Goal: Information Seeking & Learning: Find specific fact

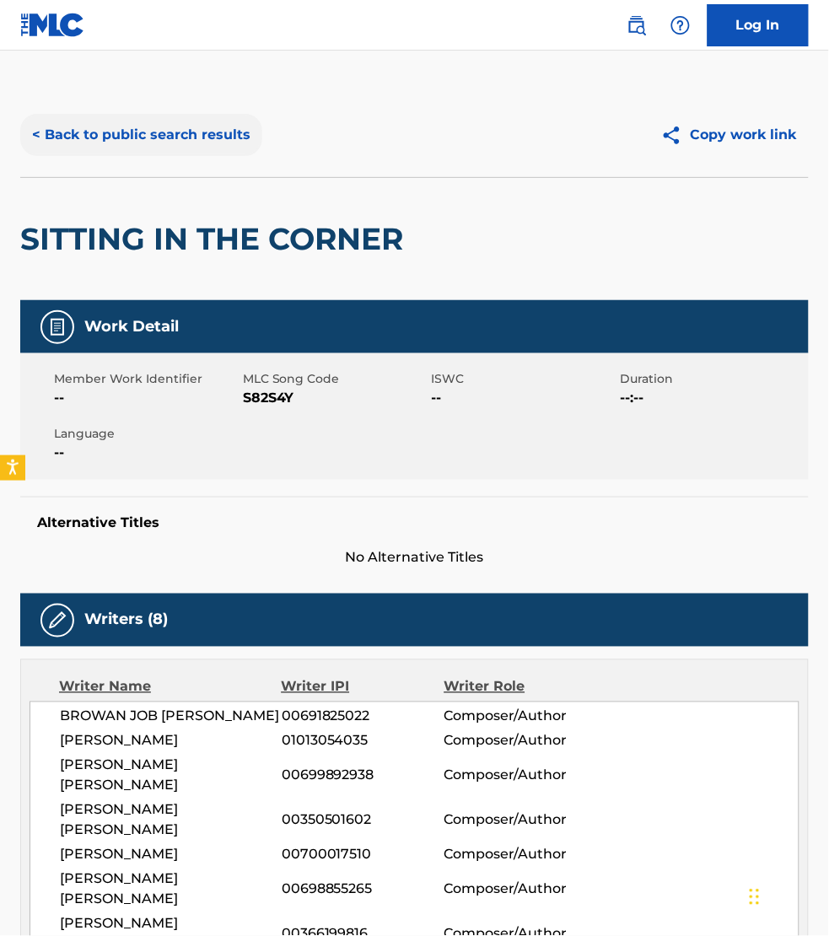
click at [114, 116] on button "< Back to public search results" at bounding box center [141, 135] width 242 height 42
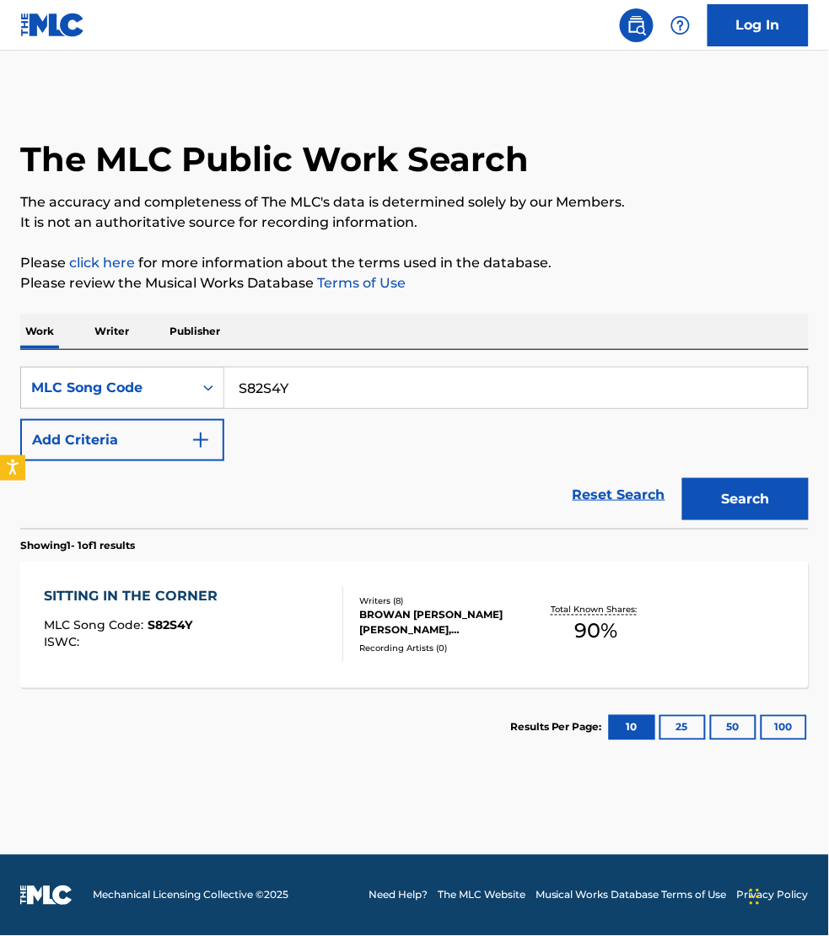
click at [123, 331] on p "Writer" at bounding box center [111, 331] width 45 height 35
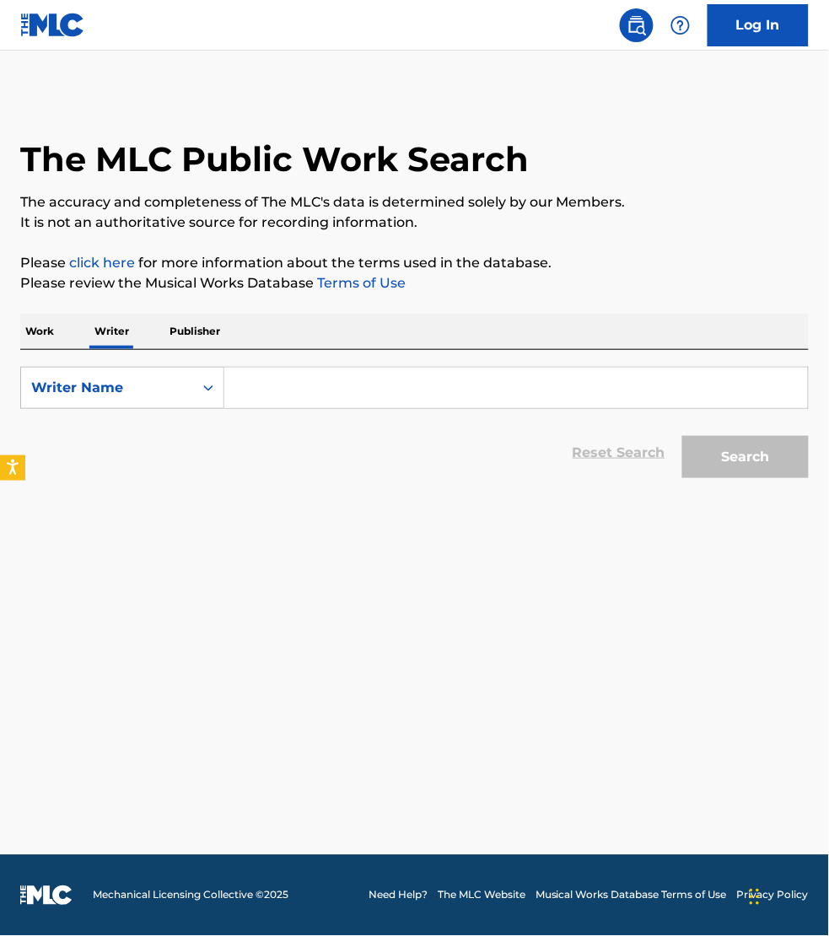
click at [347, 386] on input "Search Form" at bounding box center [516, 388] width 584 height 40
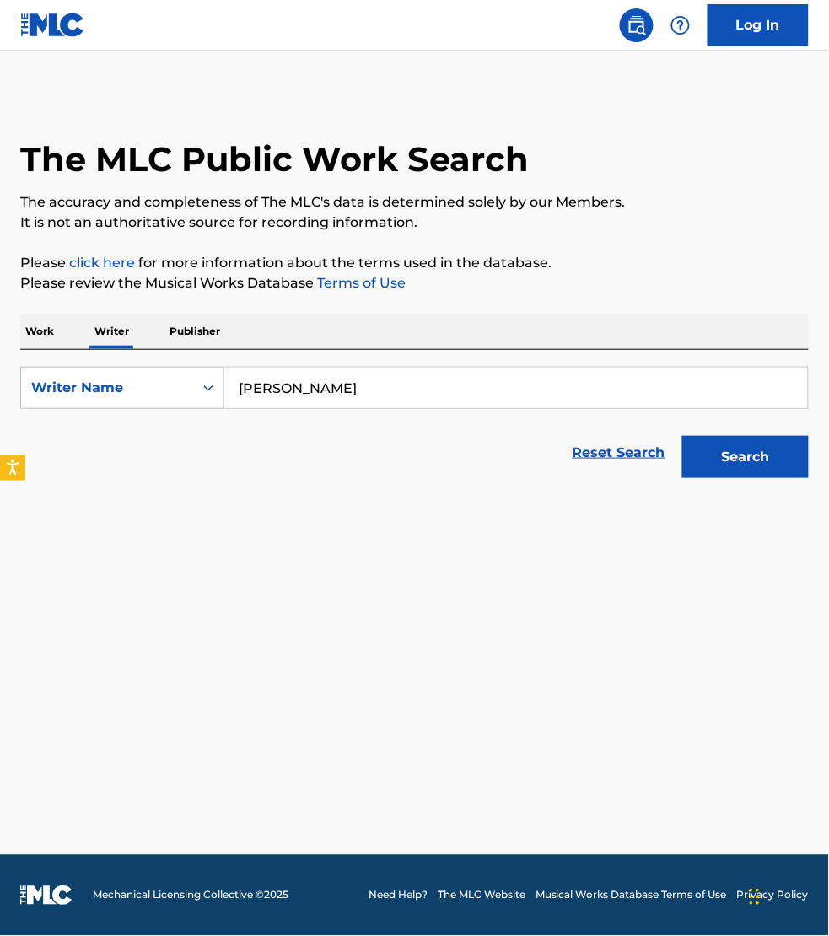
type input "[PERSON_NAME]"
click at [682, 436] on button "Search" at bounding box center [745, 457] width 127 height 42
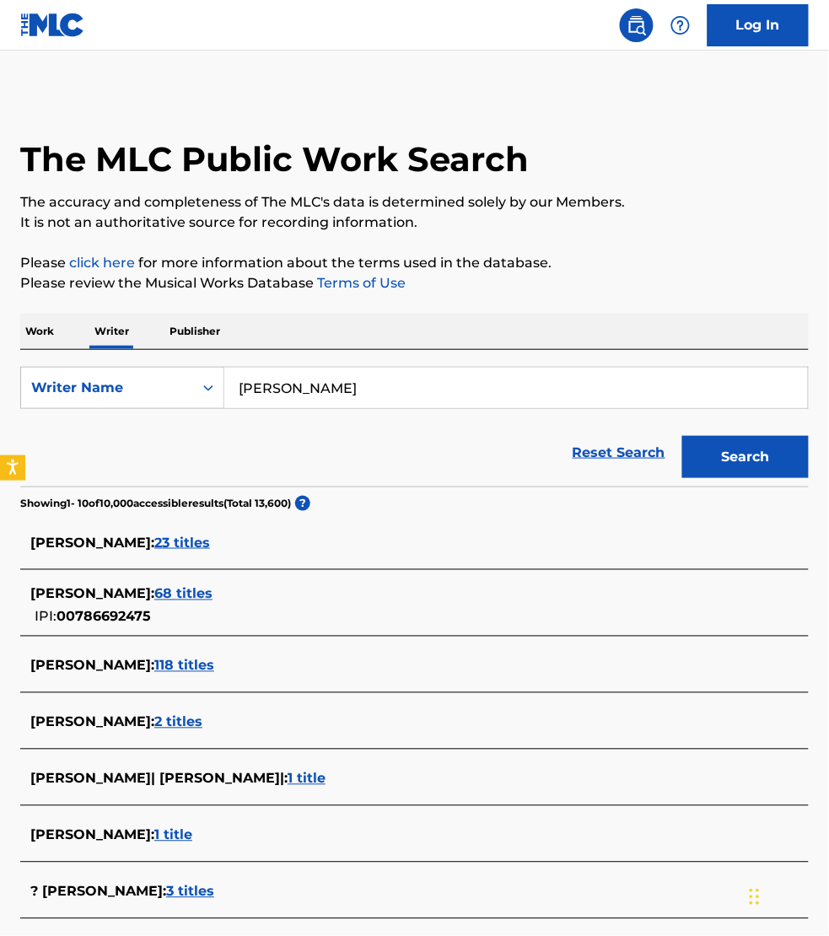
click at [213, 592] on span "68 titles" at bounding box center [183, 594] width 58 height 16
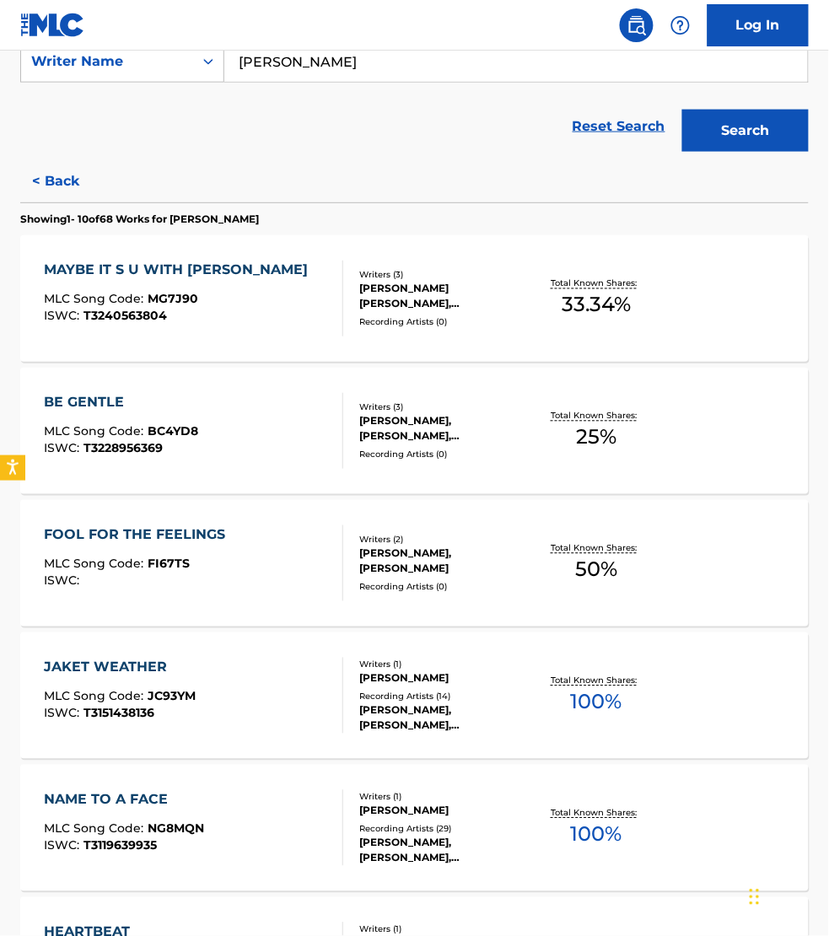
scroll to position [369, 0]
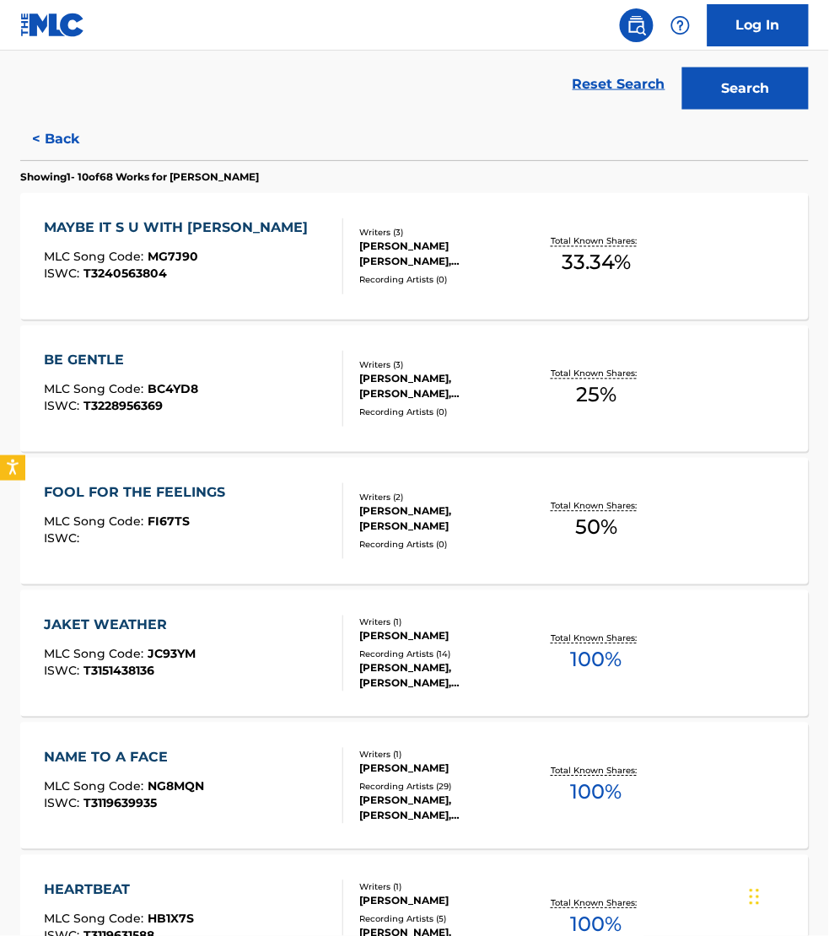
click at [312, 645] on div "JAKET WEATHER MLC Song Code : JC93YM ISWC : T3151438136" at bounding box center [193, 654] width 299 height 76
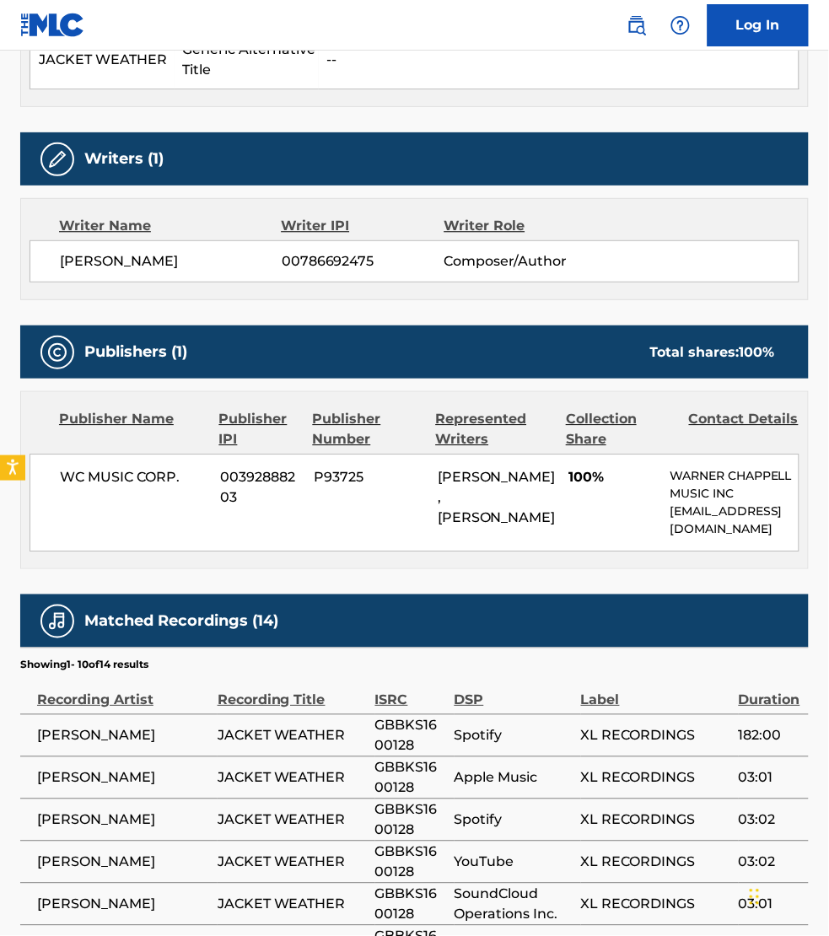
scroll to position [579, 0]
